Goal: Information Seeking & Learning: Get advice/opinions

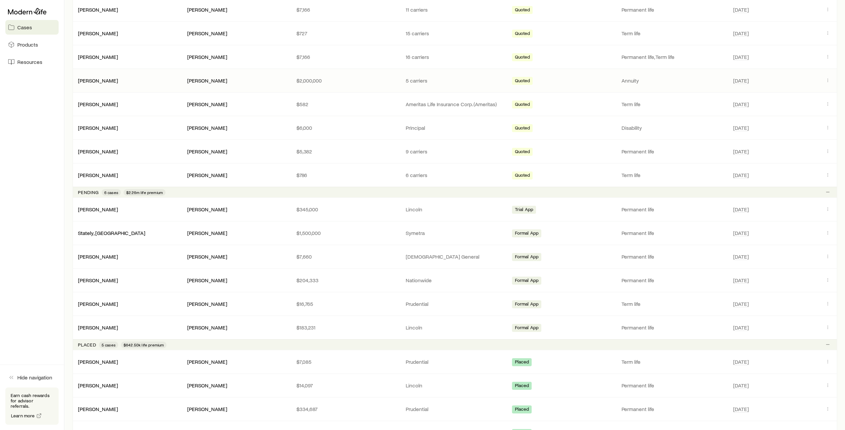
scroll to position [157, 0]
click at [91, 207] on link "[PERSON_NAME]" at bounding box center [98, 208] width 40 height 6
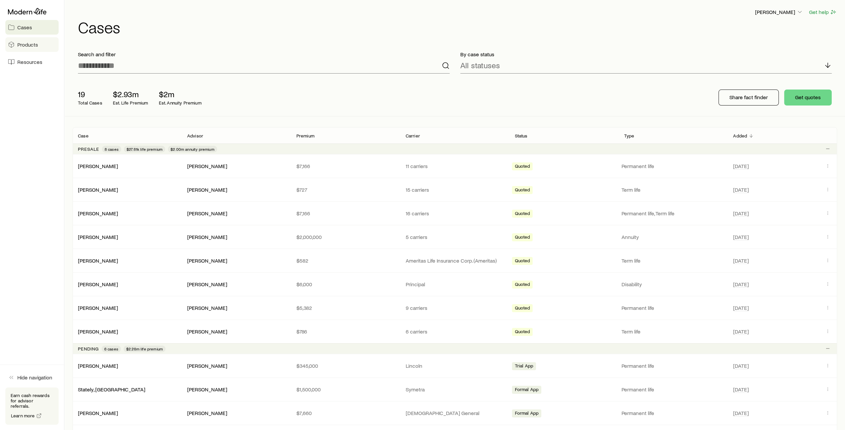
click at [32, 46] on span "Products" at bounding box center [27, 44] width 21 height 7
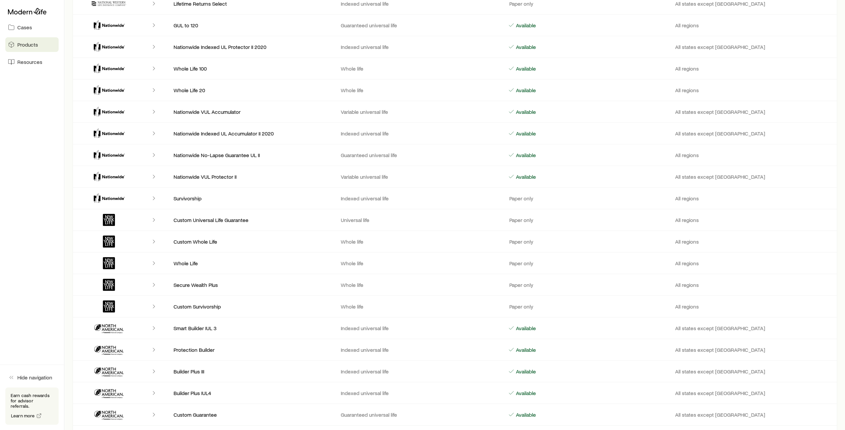
scroll to position [1807, 0]
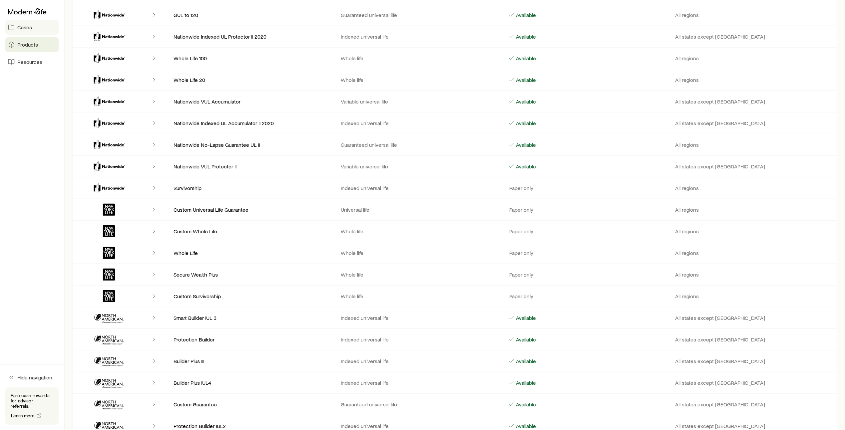
click at [28, 28] on span "Cases" at bounding box center [24, 27] width 15 height 7
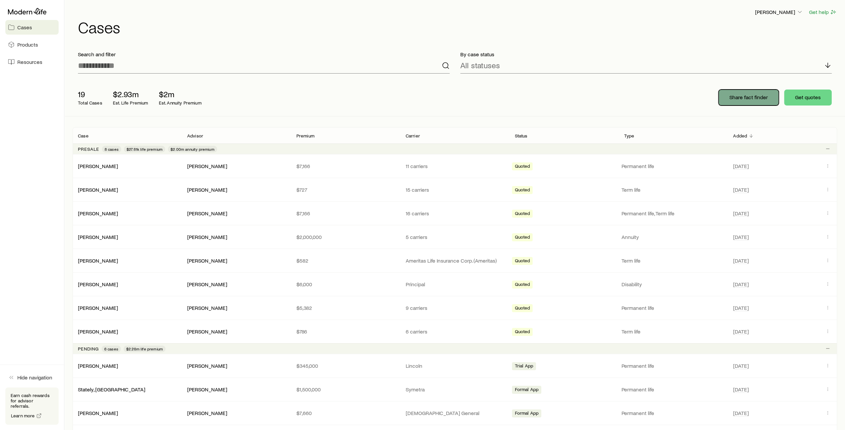
click at [750, 97] on p "Share fact finder" at bounding box center [748, 97] width 38 height 7
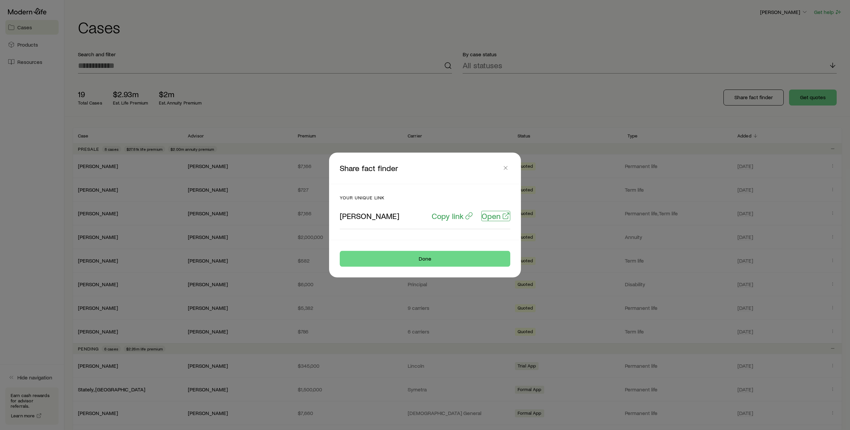
click at [495, 218] on p "Open" at bounding box center [491, 215] width 19 height 9
click at [507, 168] on icon "button" at bounding box center [505, 168] width 7 height 7
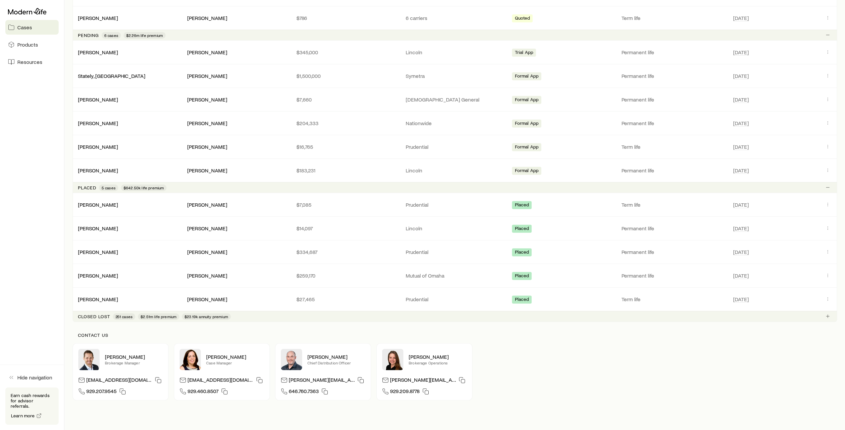
scroll to position [316, 0]
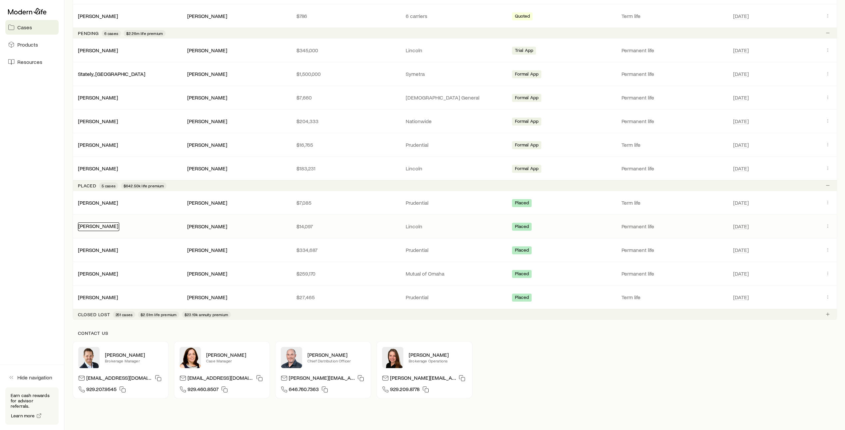
click at [104, 226] on link "[PERSON_NAME]" at bounding box center [98, 226] width 40 height 6
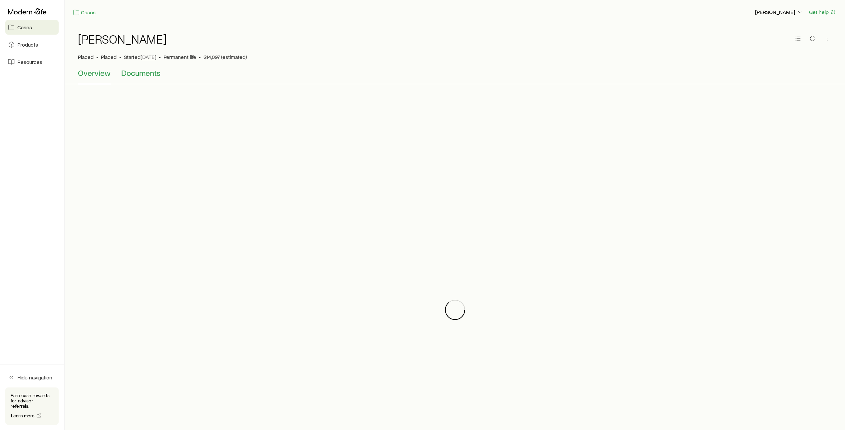
click at [141, 75] on span "Documents" at bounding box center [140, 72] width 39 height 9
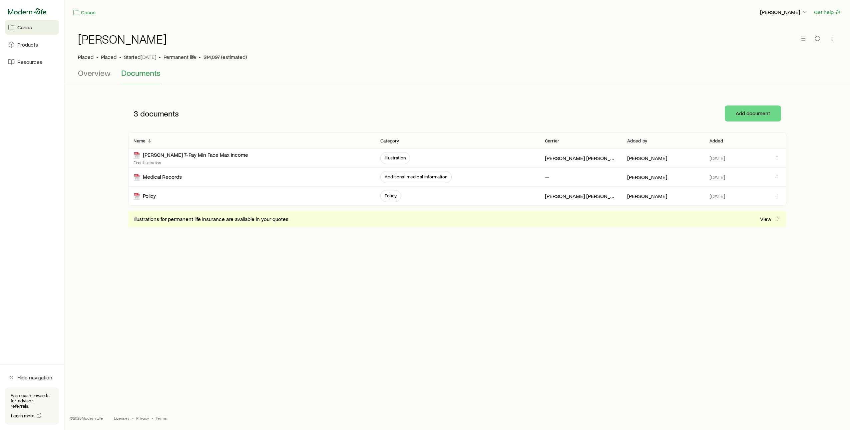
click at [33, 11] on icon at bounding box center [27, 11] width 39 height 7
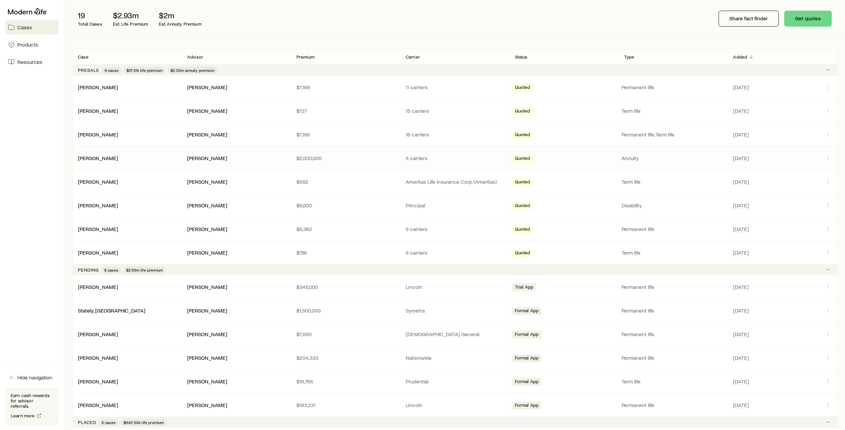
scroll to position [79, 0]
click at [826, 109] on icon "Client cases" at bounding box center [827, 110] width 5 height 5
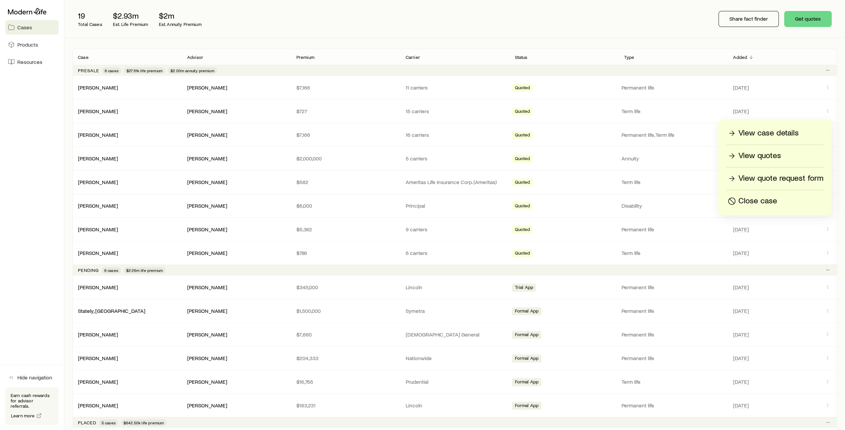
click at [769, 159] on p "View quotes" at bounding box center [759, 156] width 43 height 11
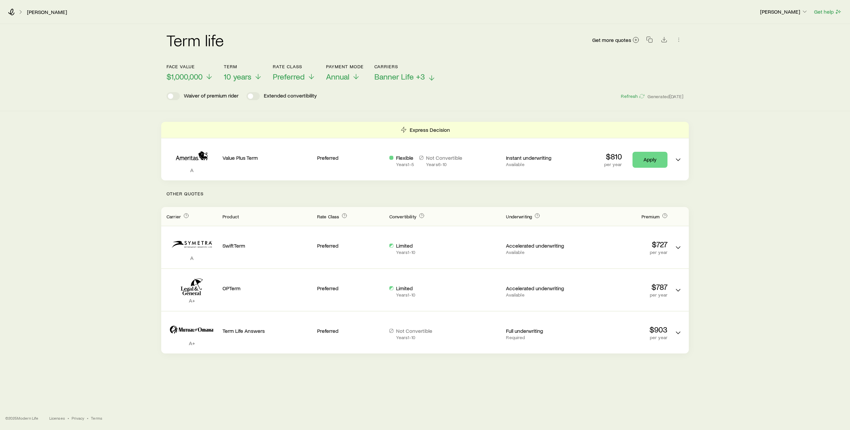
click at [432, 78] on line at bounding box center [432, 78] width 0 height 5
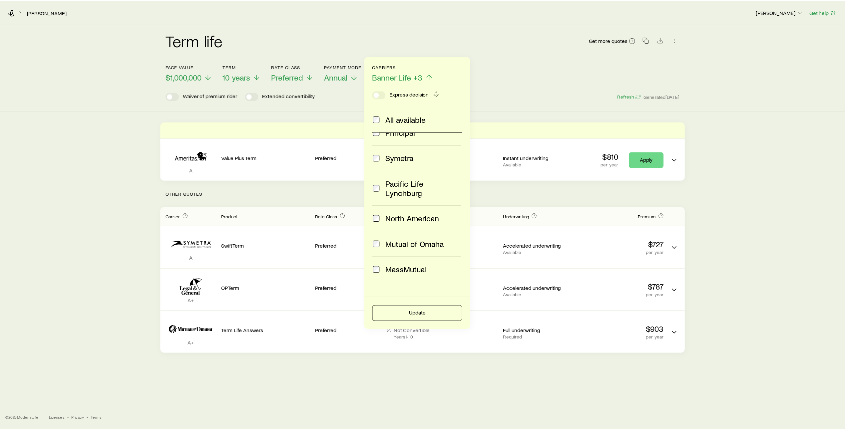
scroll to position [167, 0]
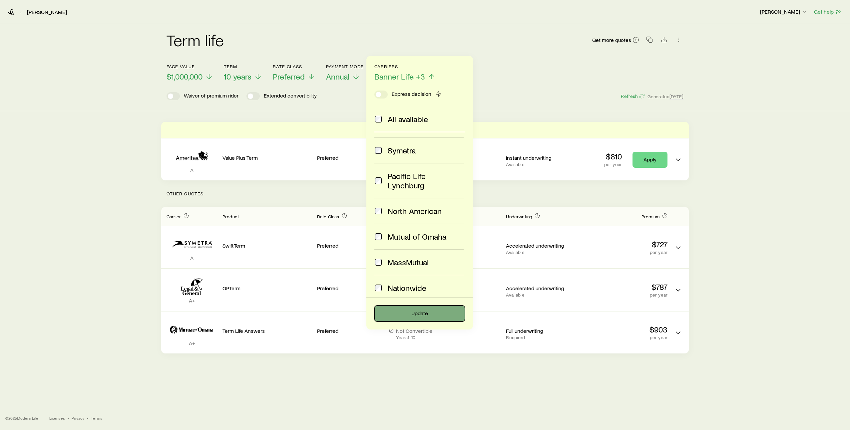
click at [426, 314] on button "Update" at bounding box center [419, 314] width 91 height 16
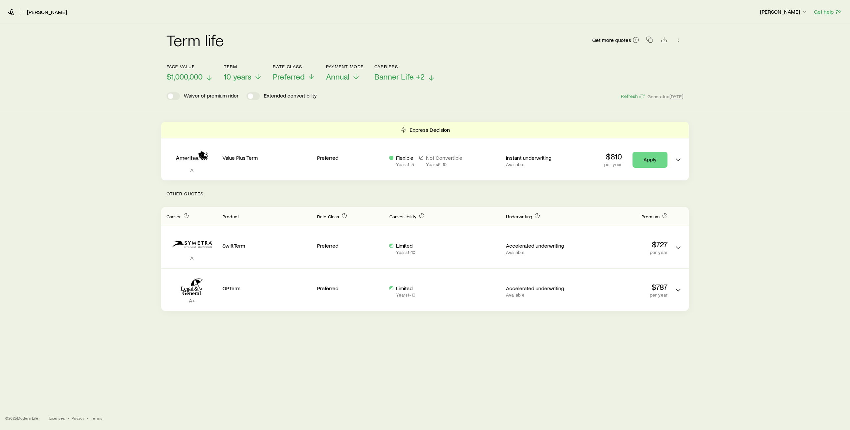
click at [208, 78] on icon at bounding box center [209, 78] width 8 height 8
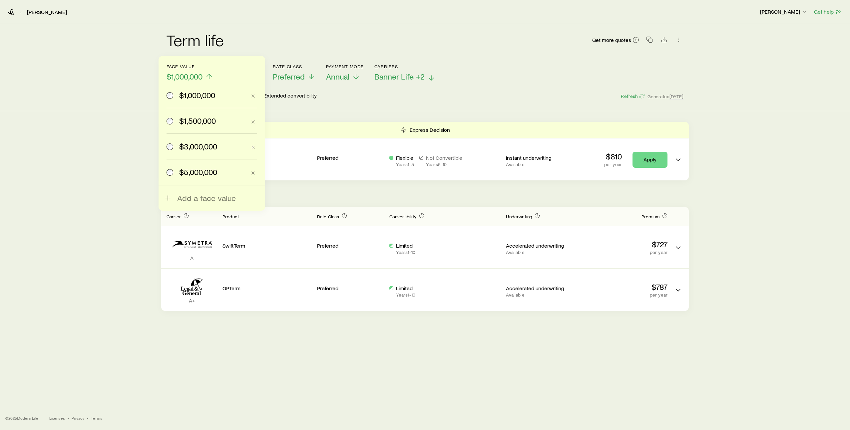
click at [193, 120] on span "$1,500,000" at bounding box center [197, 120] width 37 height 9
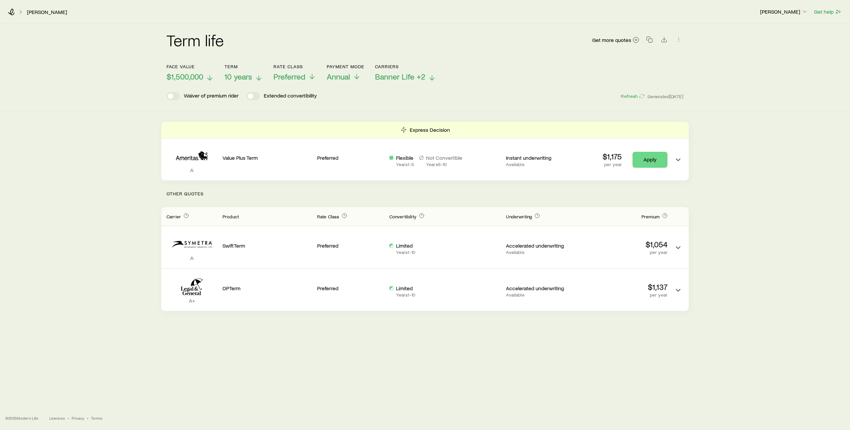
click at [260, 77] on icon at bounding box center [259, 78] width 8 height 8
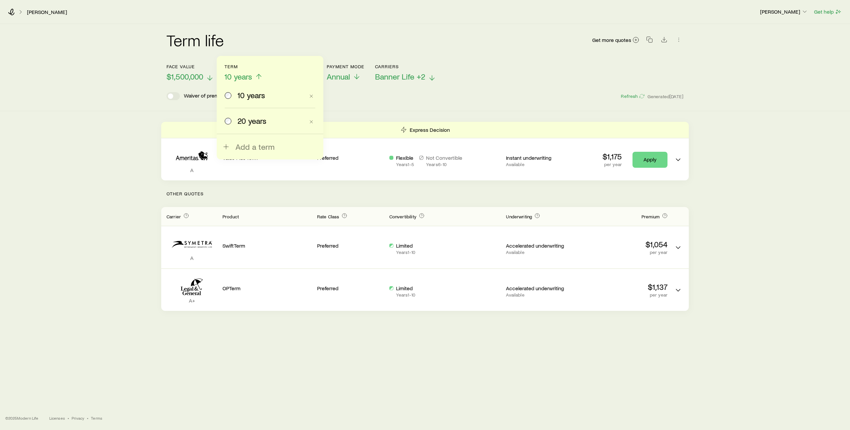
click at [252, 122] on span "20 years" at bounding box center [251, 120] width 29 height 9
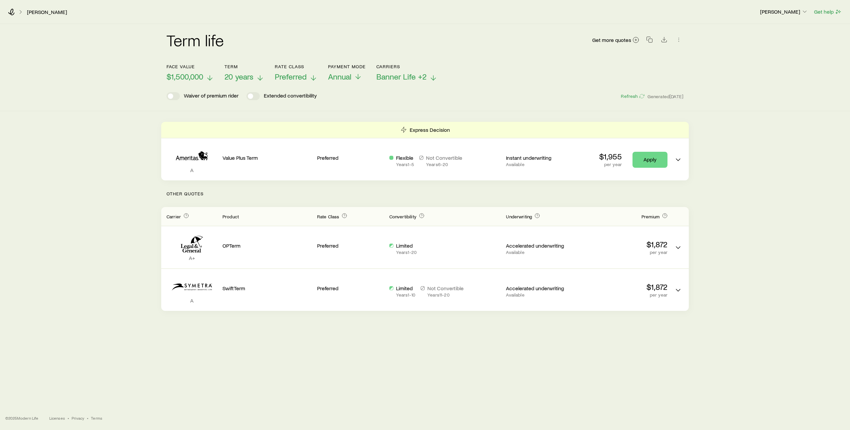
click at [306, 77] on span "Preferred" at bounding box center [291, 76] width 32 height 9
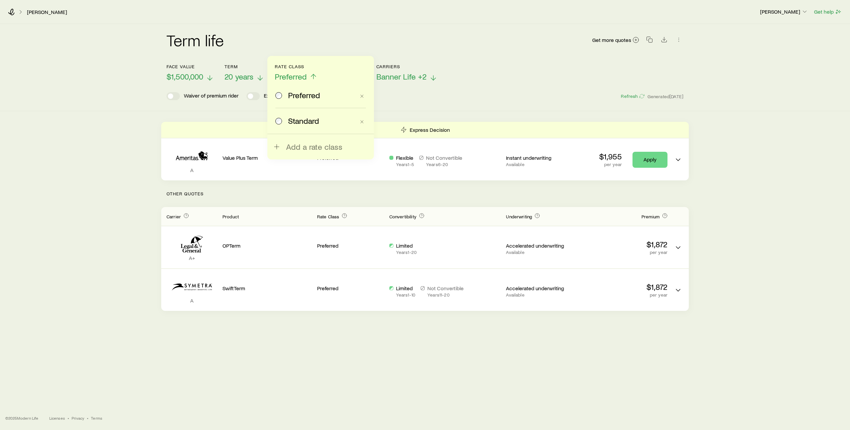
click at [292, 121] on span "Standard" at bounding box center [303, 120] width 31 height 9
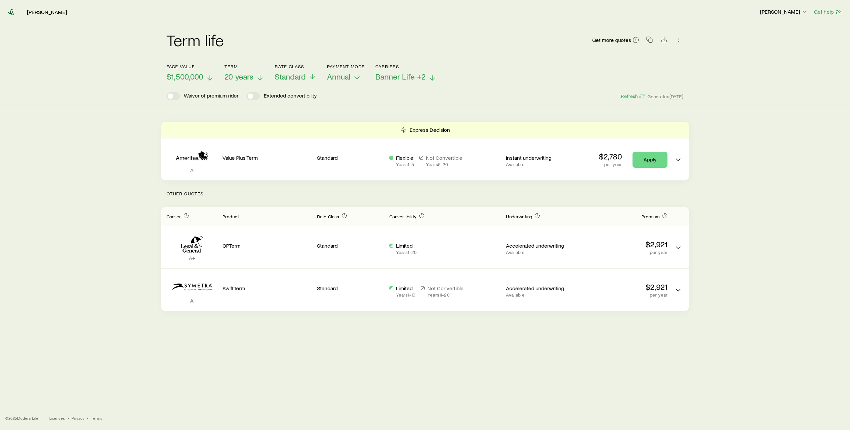
click at [10, 9] on icon at bounding box center [11, 12] width 7 height 7
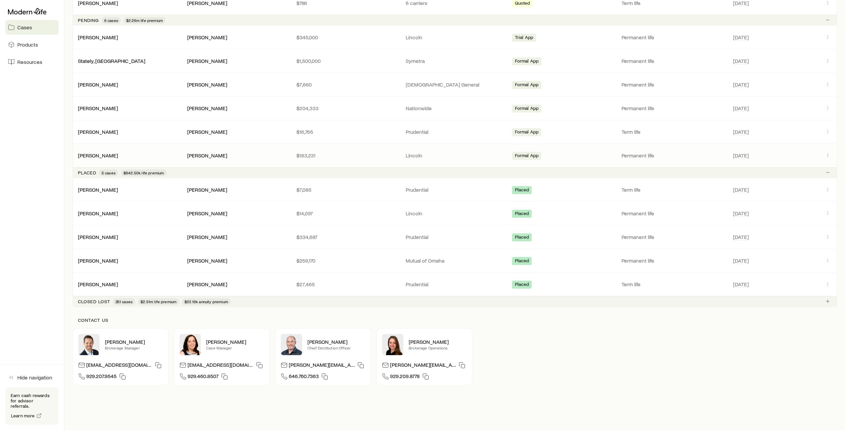
scroll to position [330, 0]
click at [102, 209] on link "[PERSON_NAME]" at bounding box center [98, 211] width 40 height 6
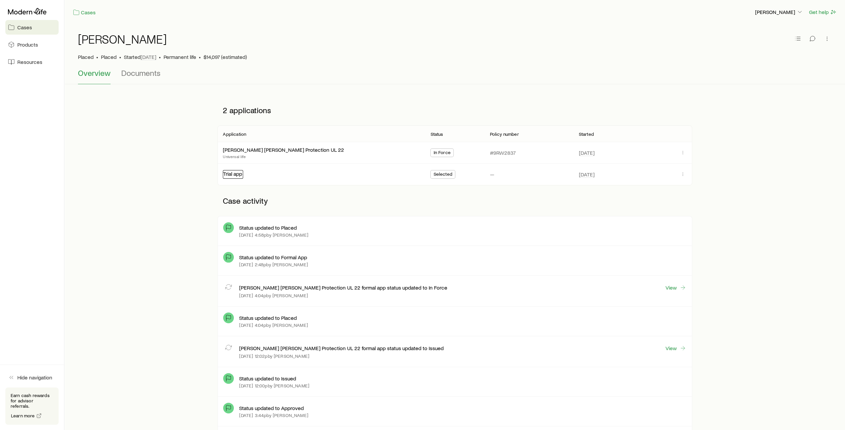
click at [236, 175] on link "Trial app" at bounding box center [232, 174] width 19 height 6
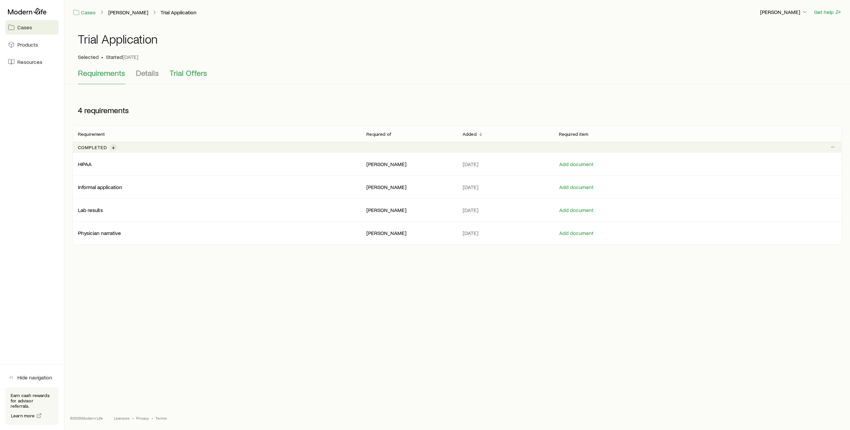
click at [189, 74] on span "Trial Offers" at bounding box center [189, 72] width 38 height 9
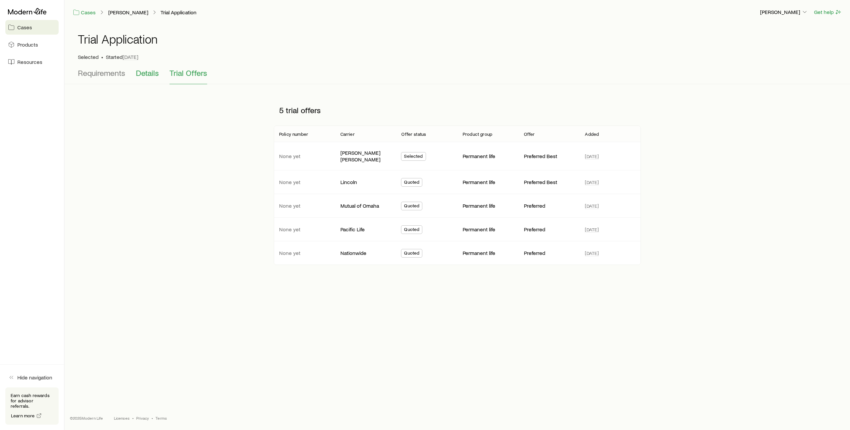
click at [148, 75] on span "Details" at bounding box center [147, 72] width 23 height 9
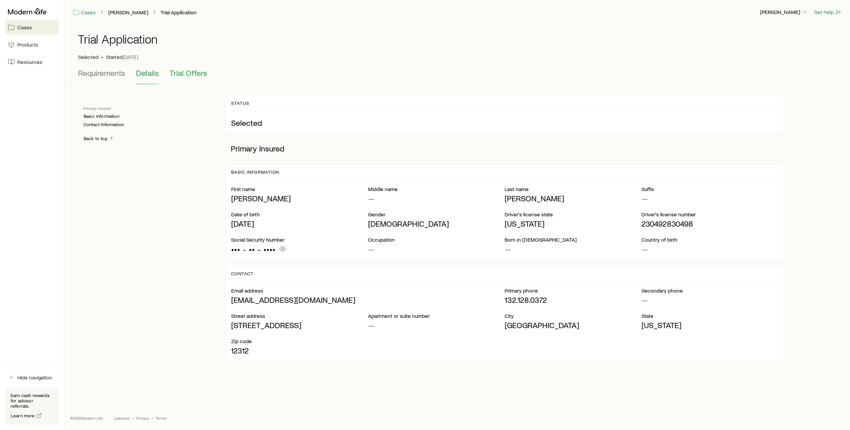
click at [191, 74] on span "Trial Offers" at bounding box center [189, 72] width 38 height 9
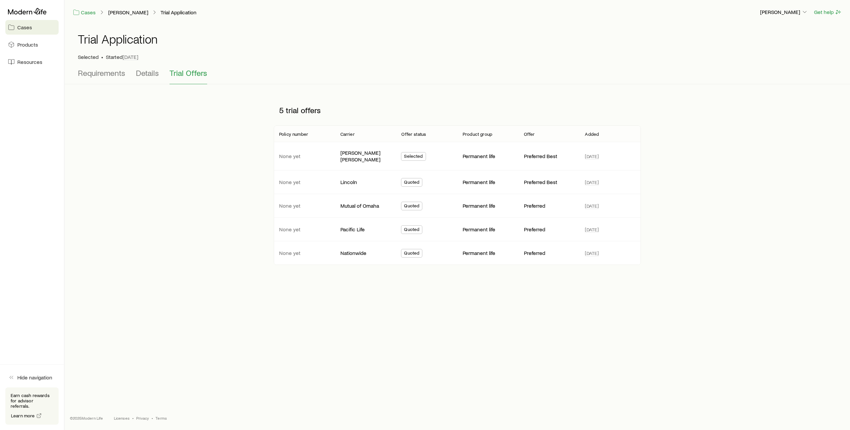
click at [441, 227] on div "Quoted" at bounding box center [426, 229] width 61 height 9
click at [35, 13] on icon at bounding box center [27, 11] width 39 height 7
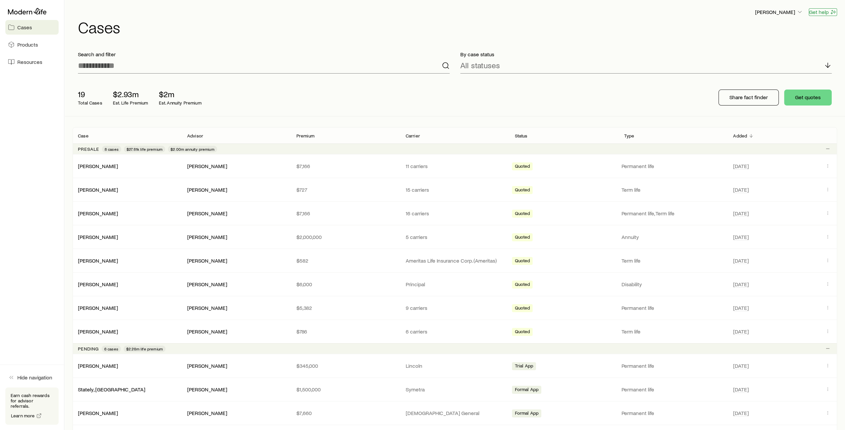
click at [828, 14] on button "Get help" at bounding box center [823, 12] width 28 height 8
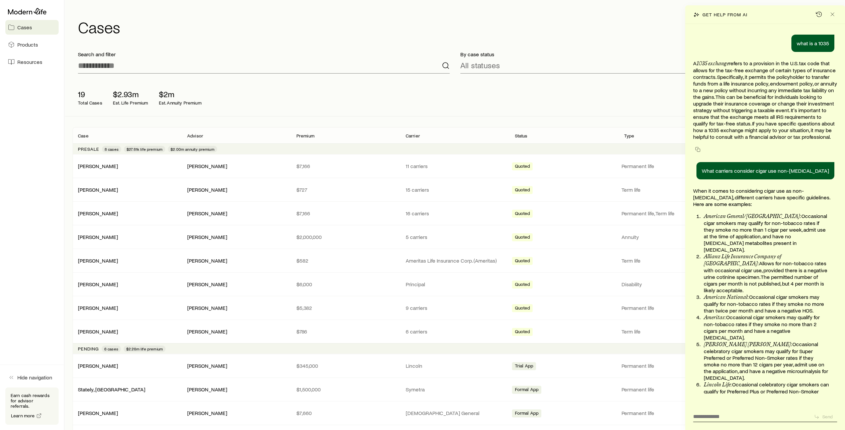
scroll to position [384, 0]
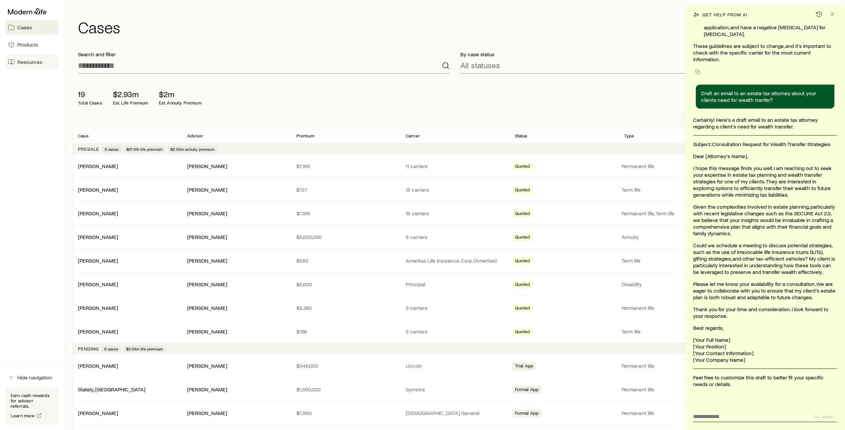
click at [31, 65] on span "Resources" at bounding box center [29, 62] width 25 height 7
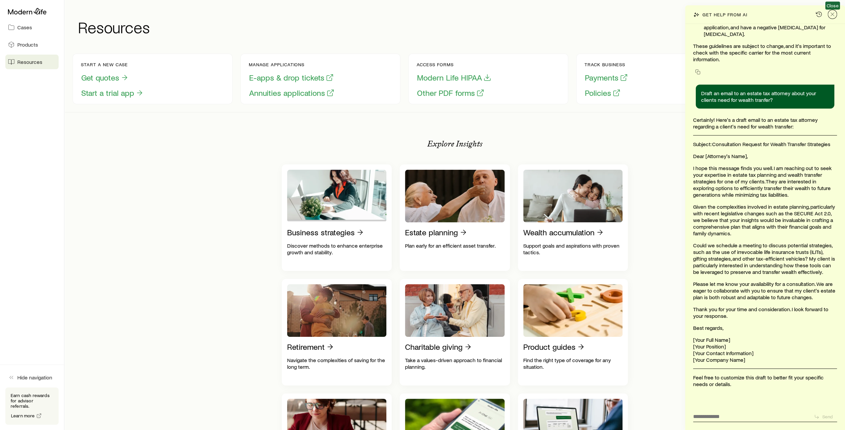
click at [836, 14] on button "Close" at bounding box center [832, 14] width 9 height 9
